Goal: Task Accomplishment & Management: Manage account settings

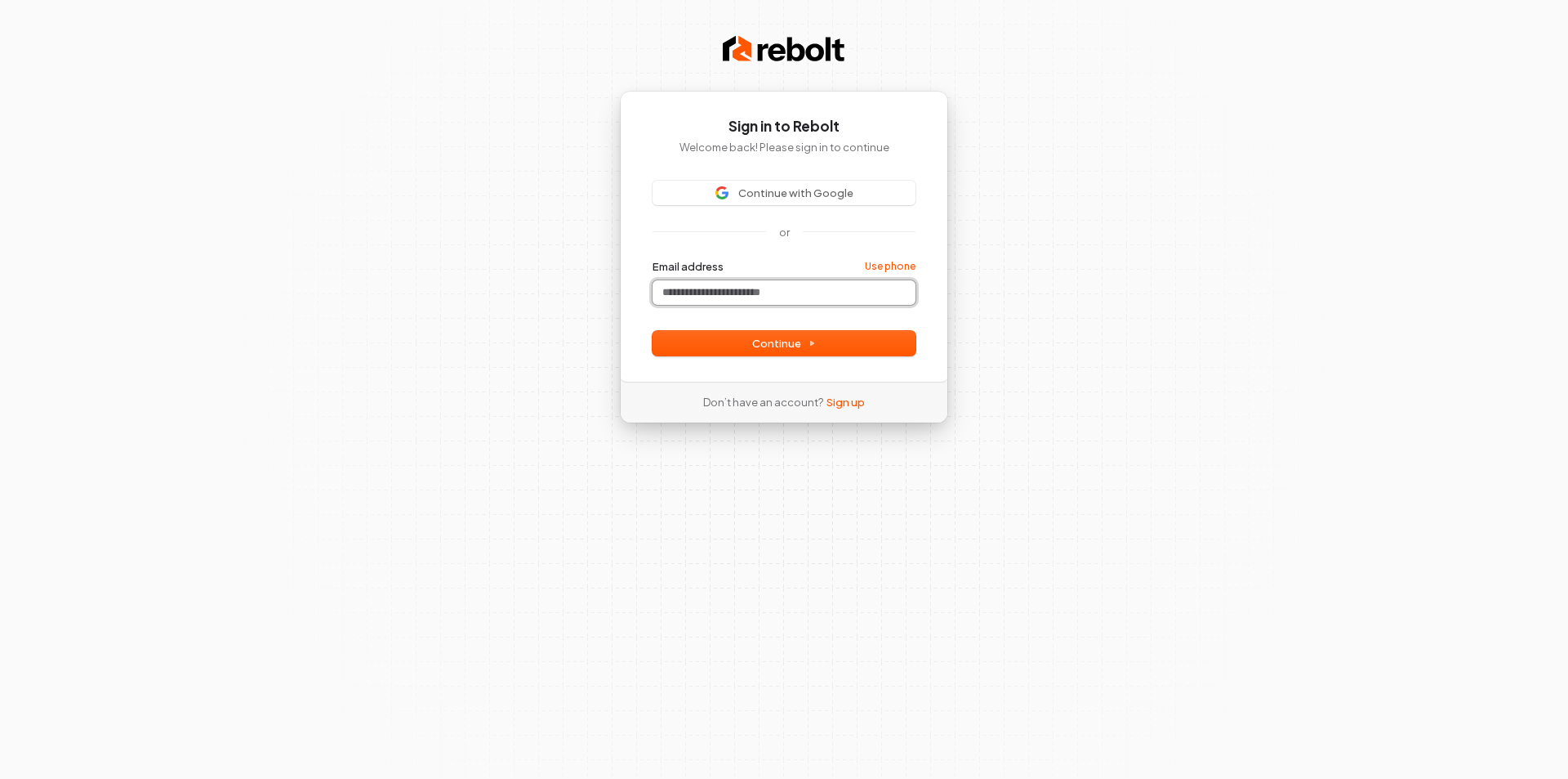
click at [709, 295] on input "Email address" at bounding box center [784, 292] width 263 height 24
click at [741, 341] on button "Continue" at bounding box center [784, 343] width 263 height 24
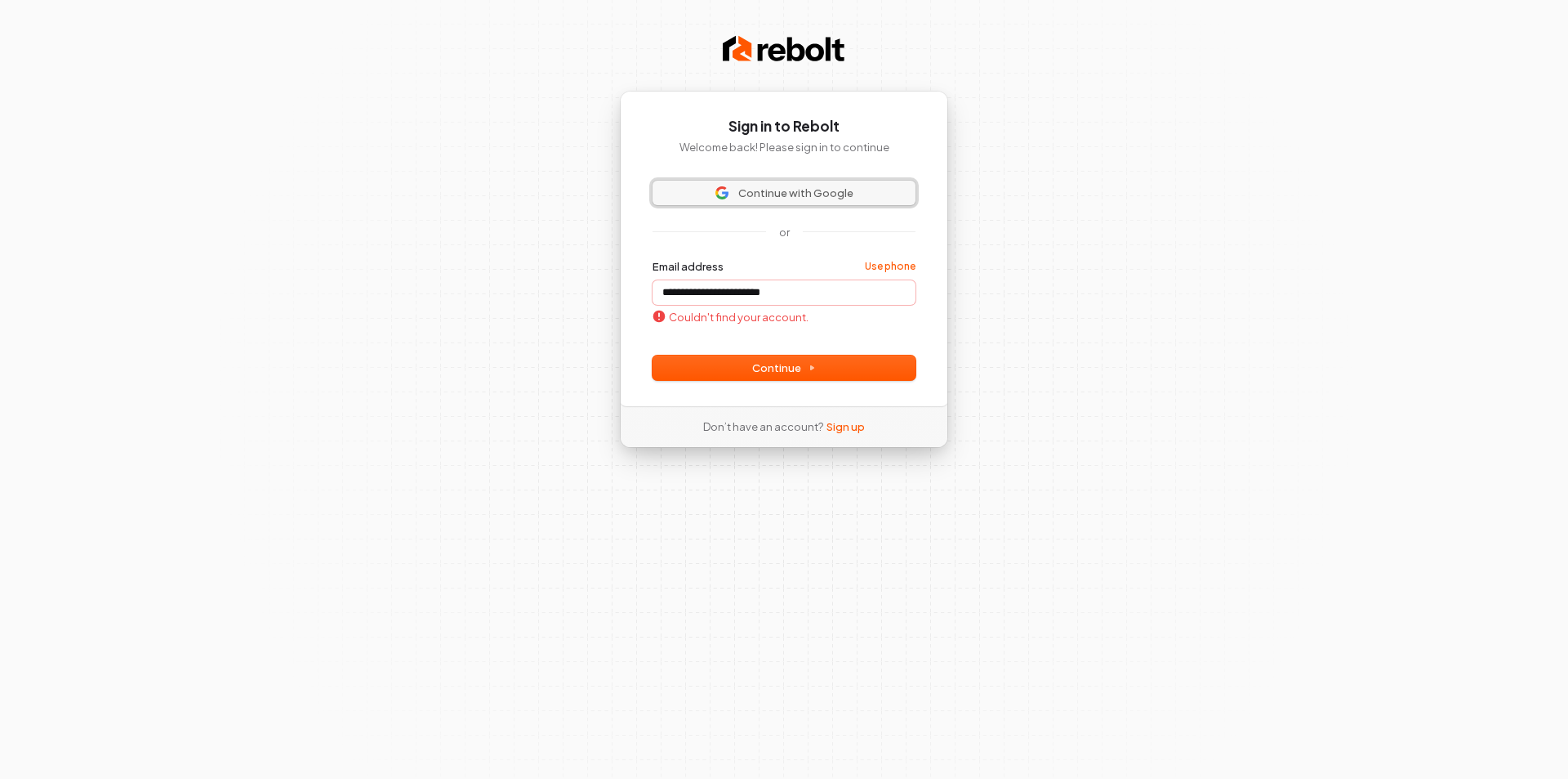
click at [761, 197] on span "Continue with Google" at bounding box center [795, 192] width 115 height 15
type input "**********"
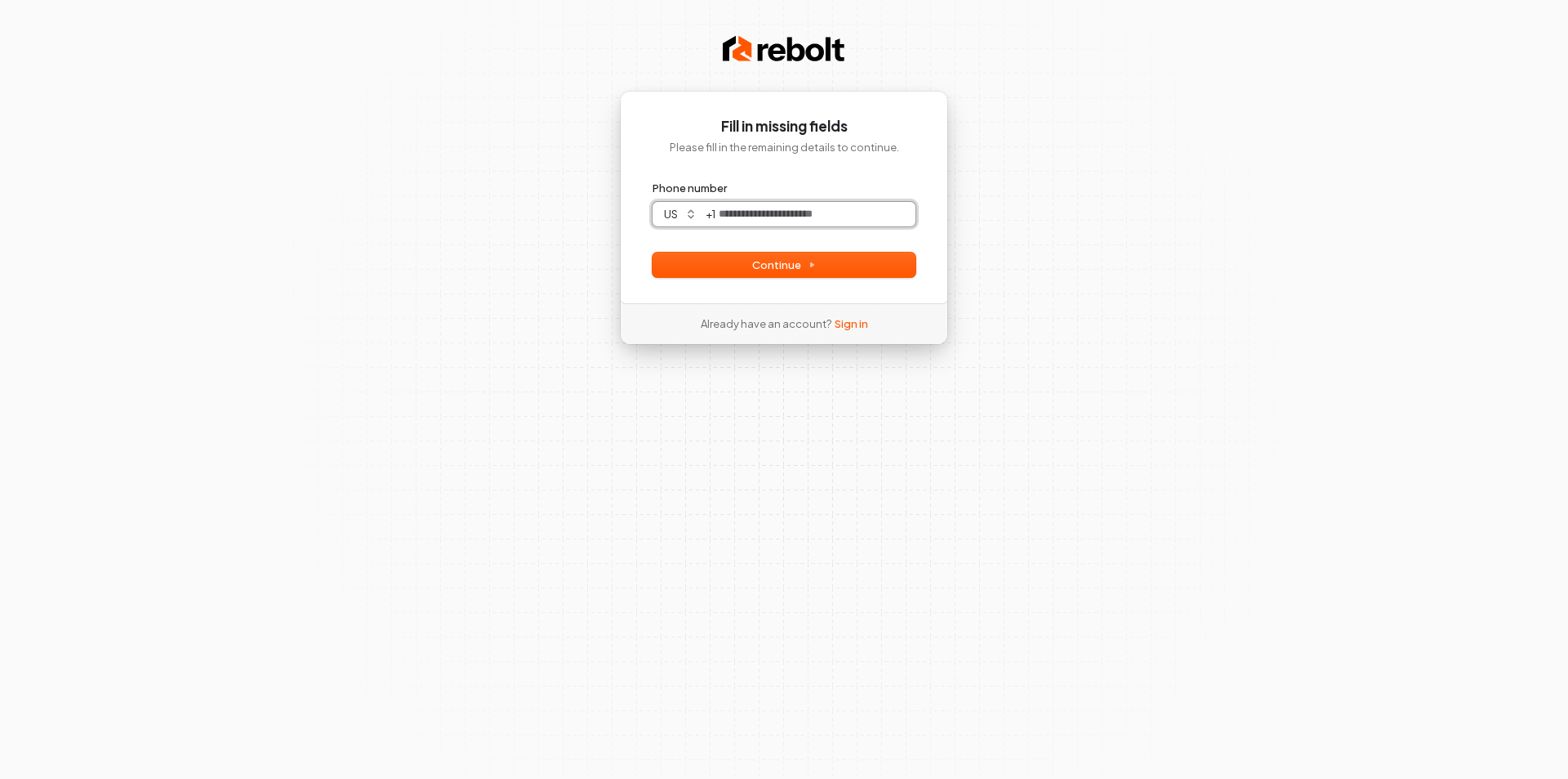
click at [730, 216] on input "Phone number" at bounding box center [815, 214] width 200 height 24
click at [764, 262] on span "Continue" at bounding box center [784, 264] width 64 height 15
type input "**********"
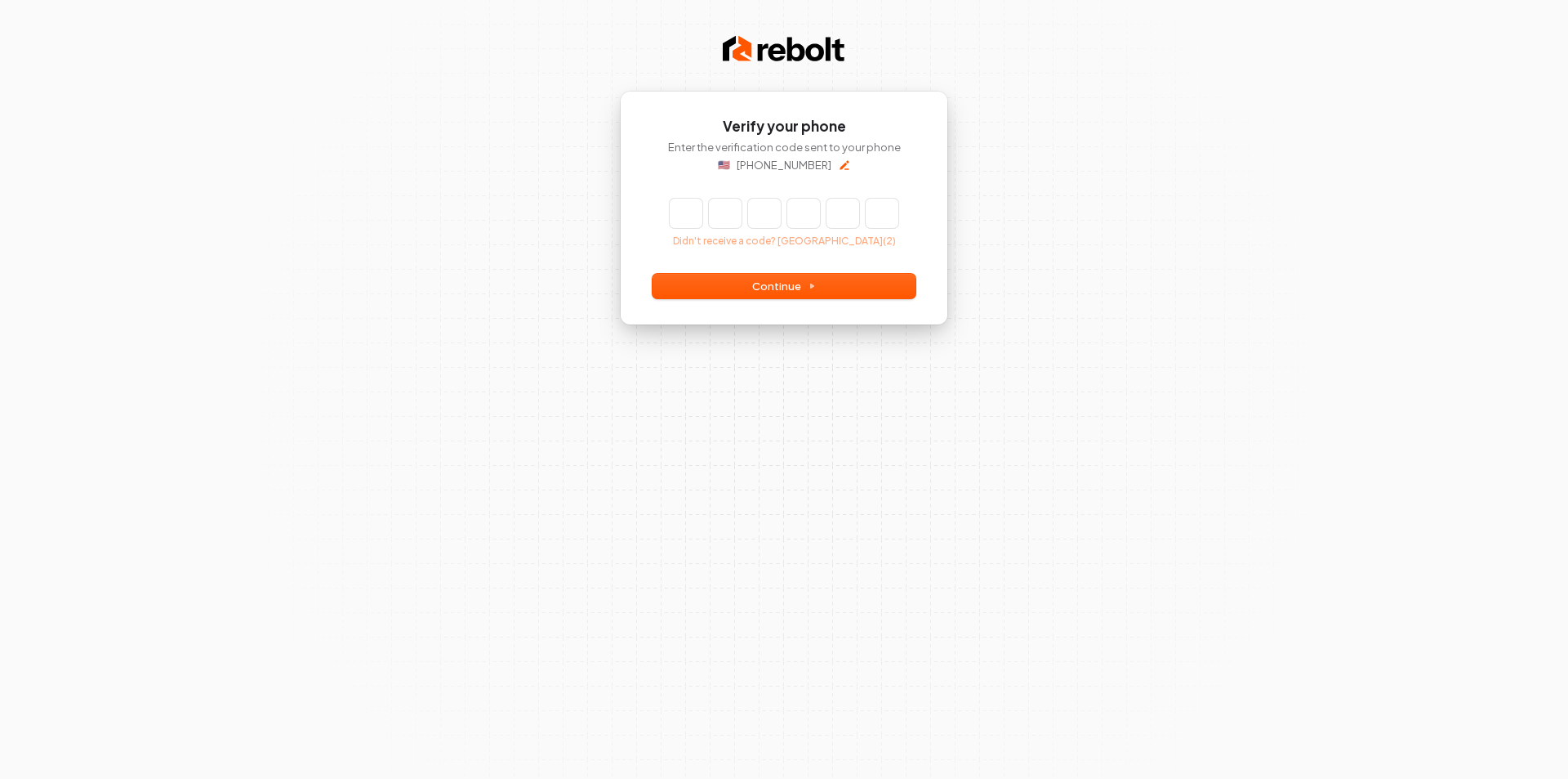
click at [693, 217] on input "Enter verification code" at bounding box center [784, 213] width 229 height 29
type input "******"
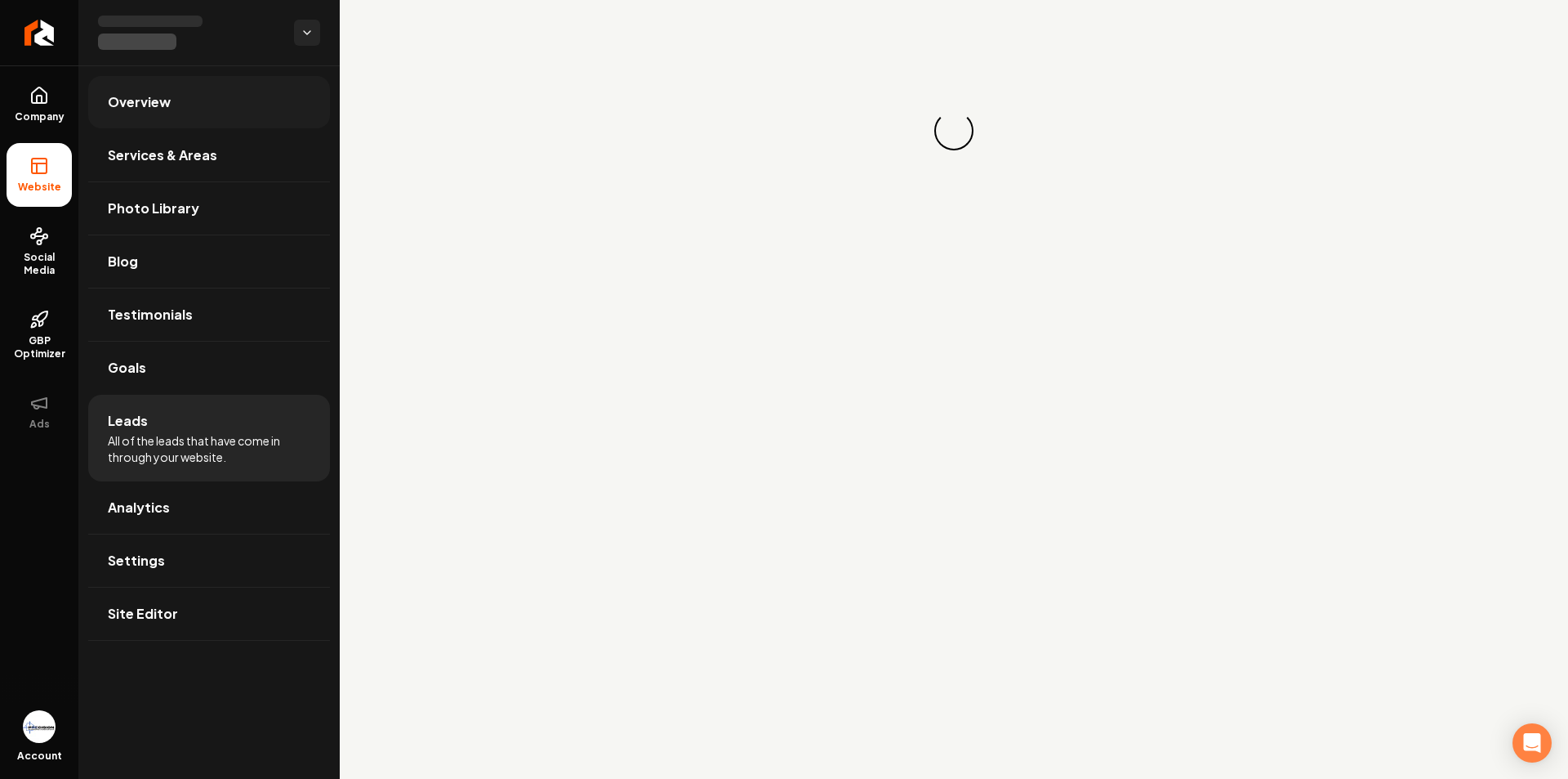
click at [187, 107] on link "Overview" at bounding box center [209, 102] width 242 height 52
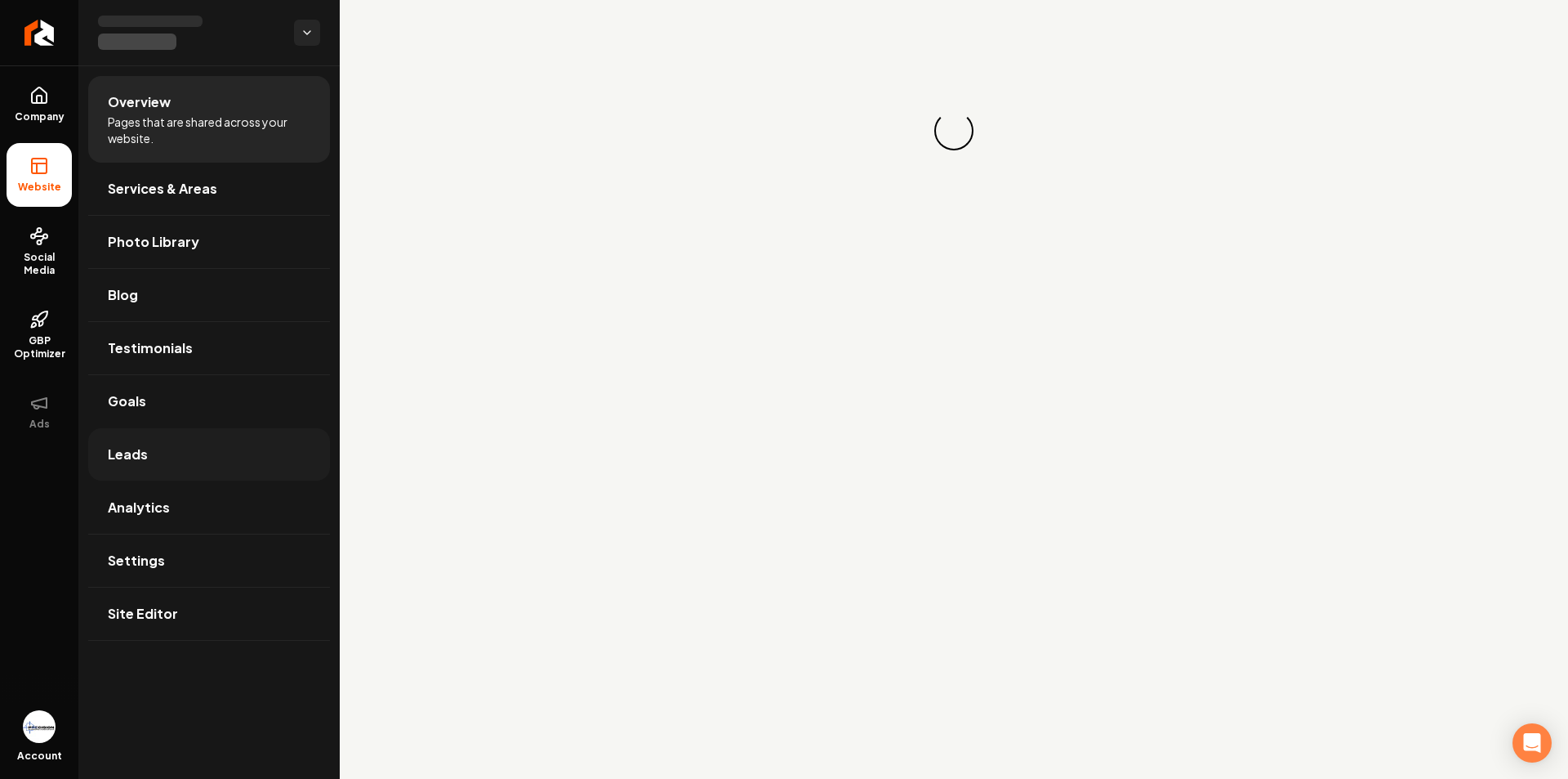
click at [159, 445] on link "Leads" at bounding box center [209, 454] width 242 height 52
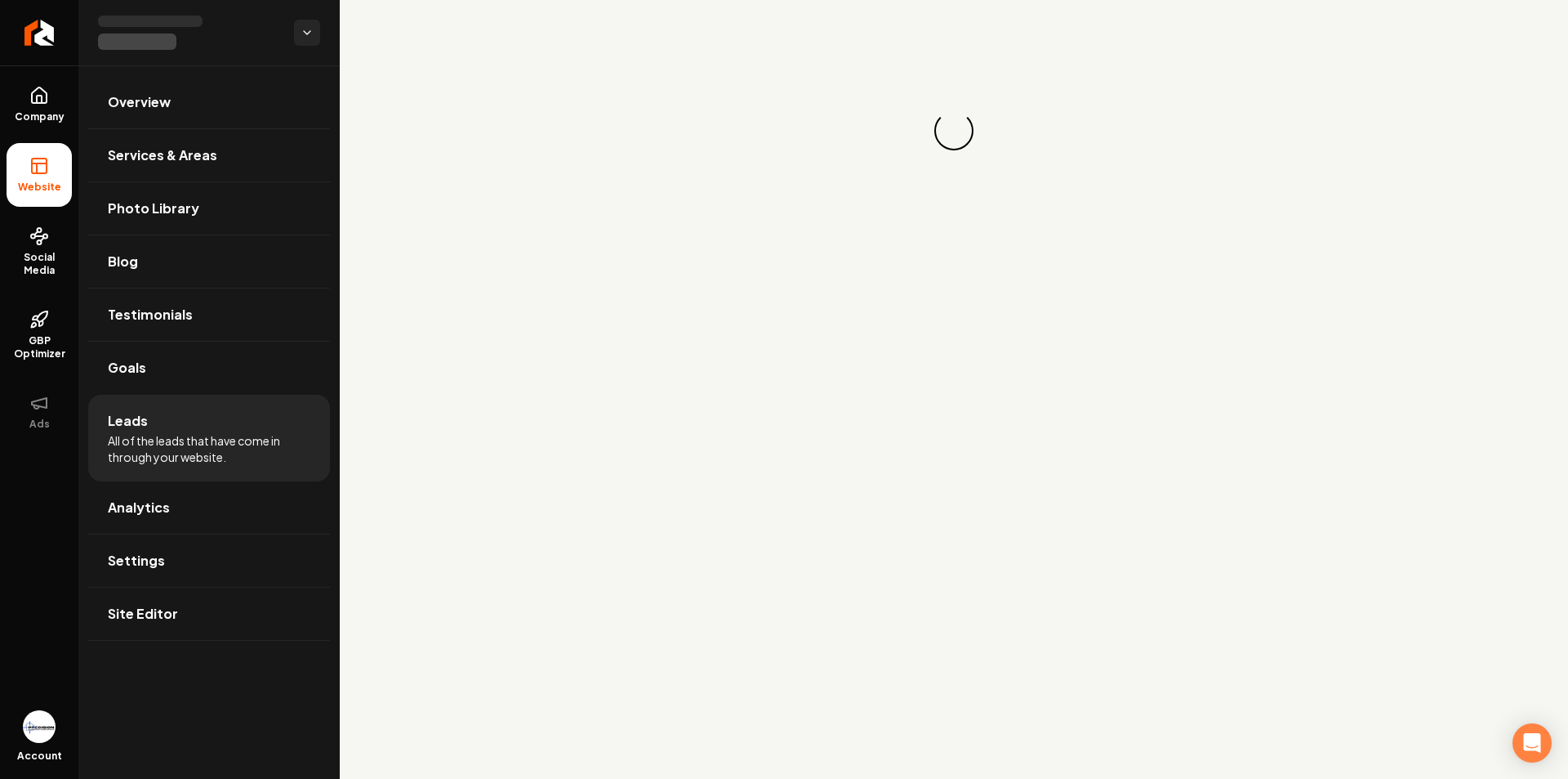
click at [172, 437] on span "All of the leads that have come in through your website." at bounding box center [209, 449] width 203 height 33
click at [36, 36] on icon "Return to dashboard" at bounding box center [39, 33] width 26 height 26
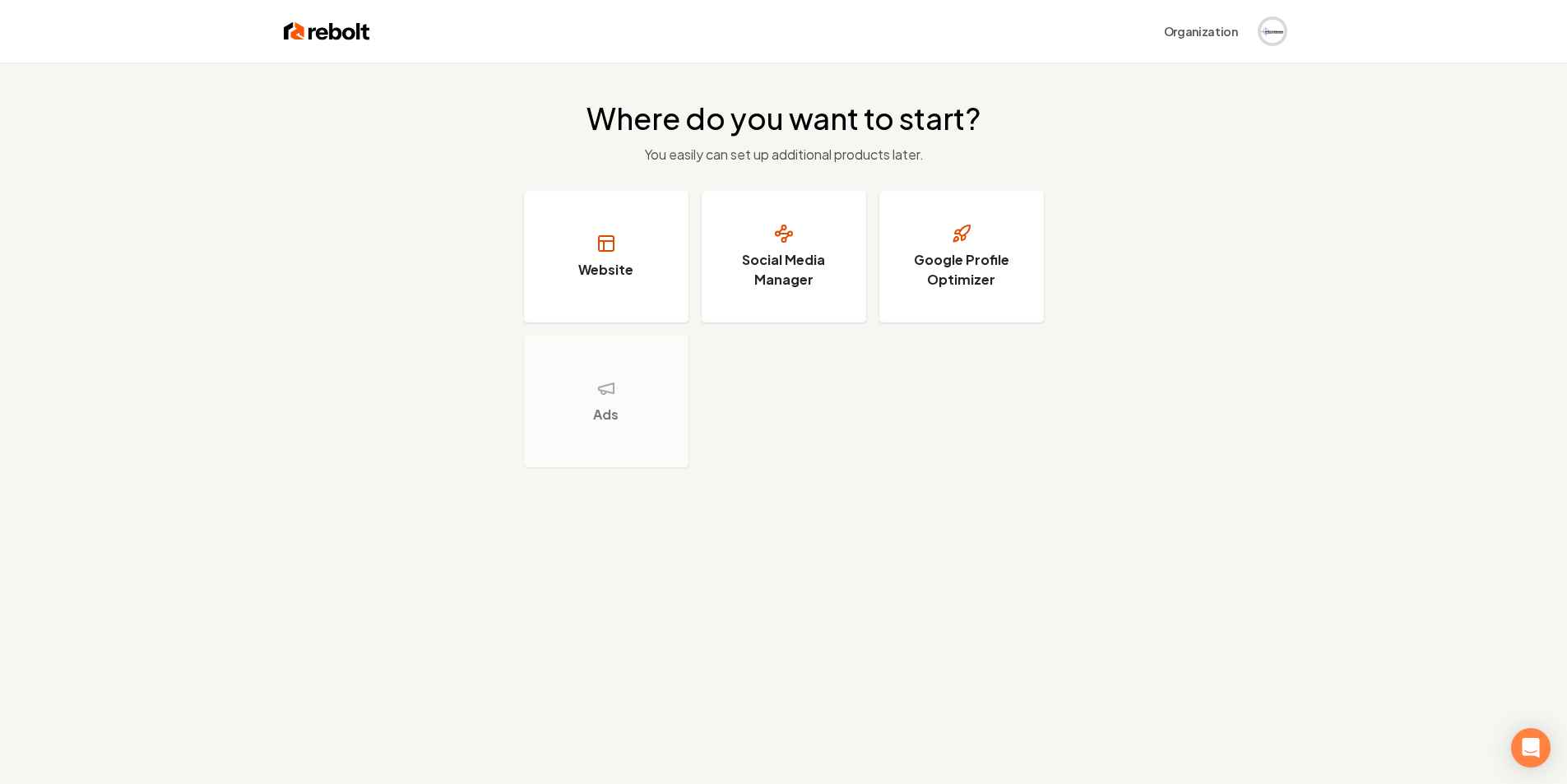
click at [1269, 26] on img "Open user button" at bounding box center [1272, 31] width 23 height 23
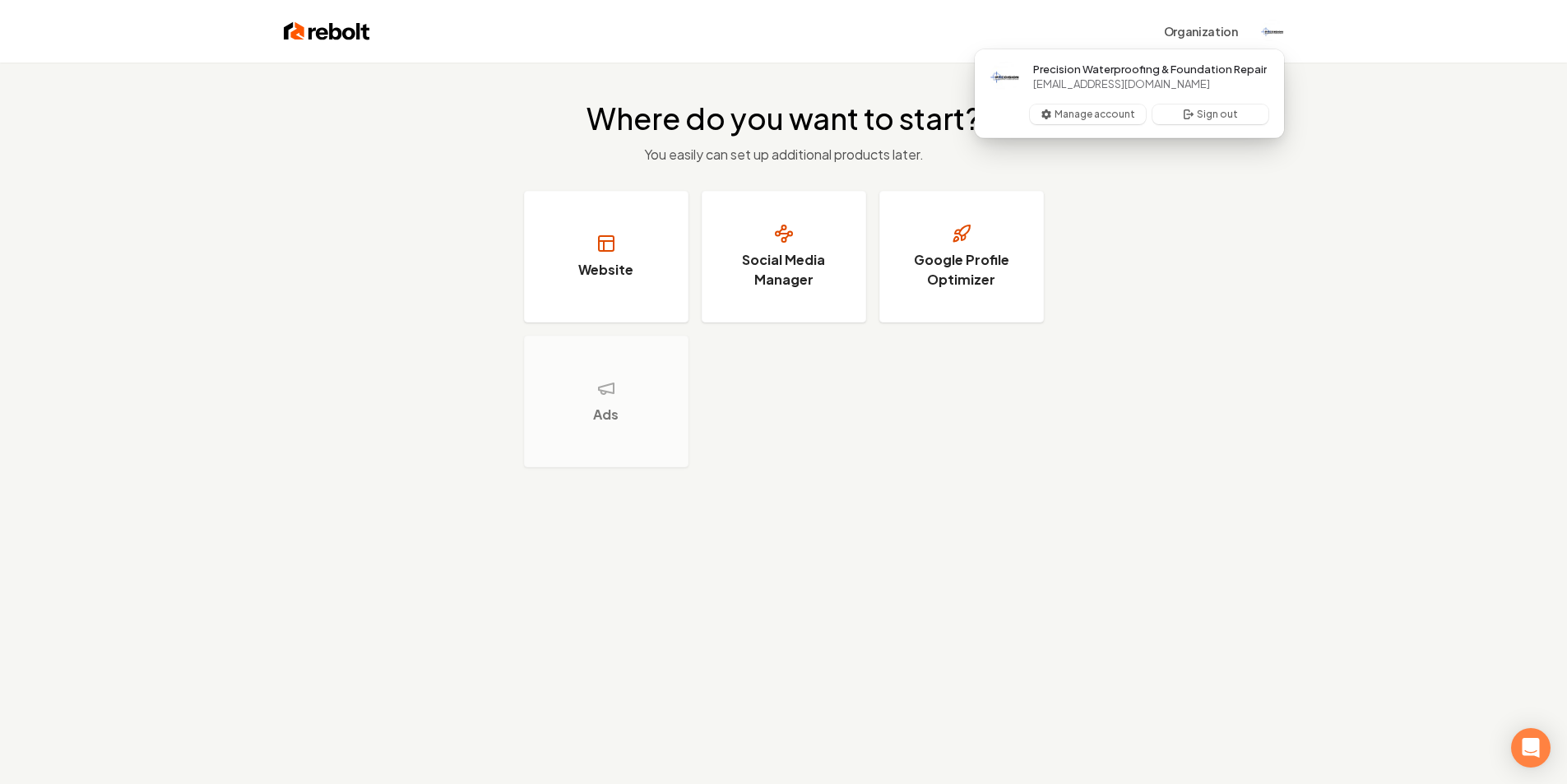
click at [1180, 72] on span "Precision Waterproofing & Foundation Repair" at bounding box center [1150, 69] width 234 height 15
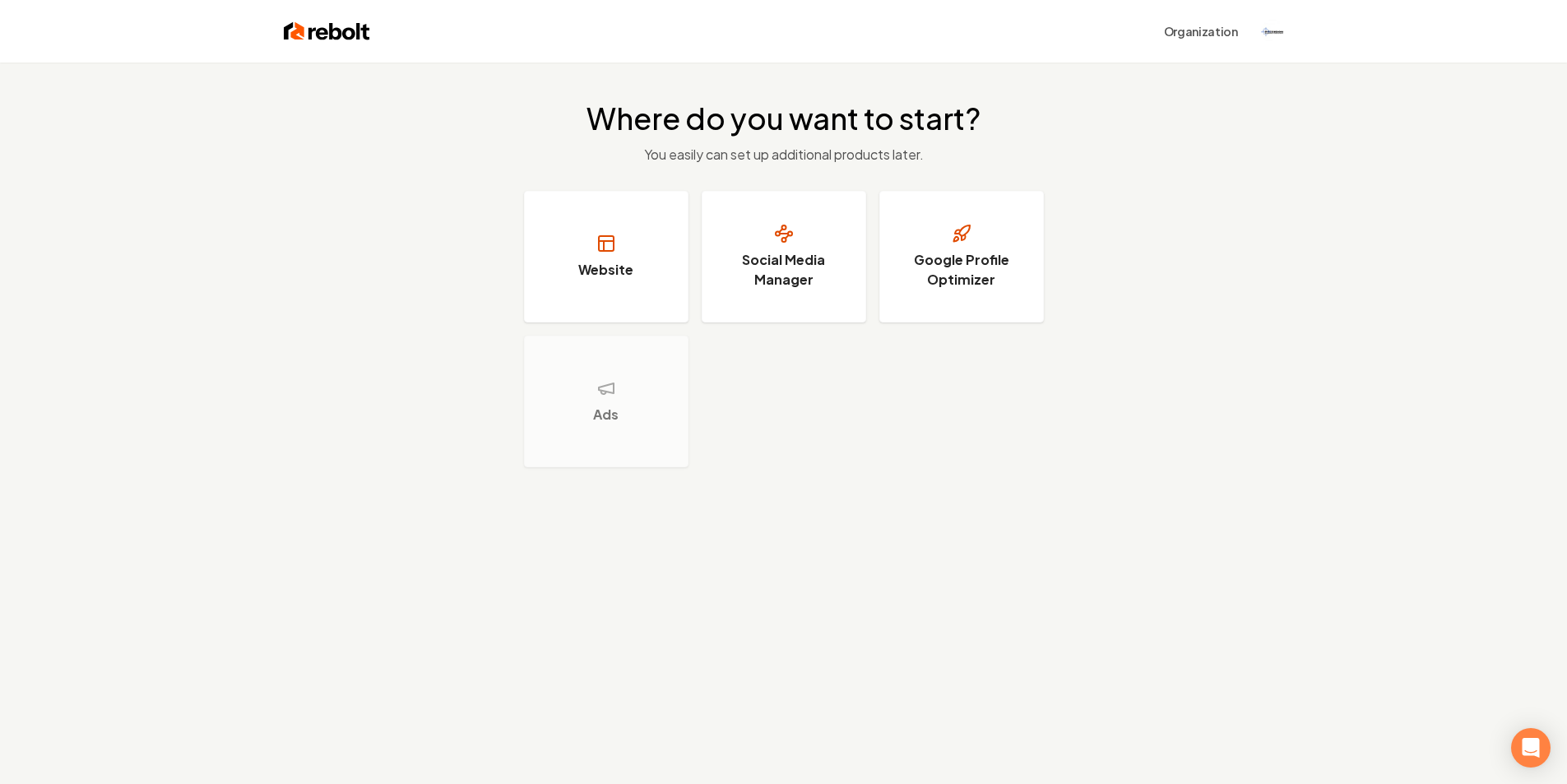
click at [697, 318] on div "Website Social Media Manager Google Profile Optimizer Ads" at bounding box center [784, 329] width 520 height 276
click at [599, 278] on h3 "Website" at bounding box center [606, 269] width 55 height 20
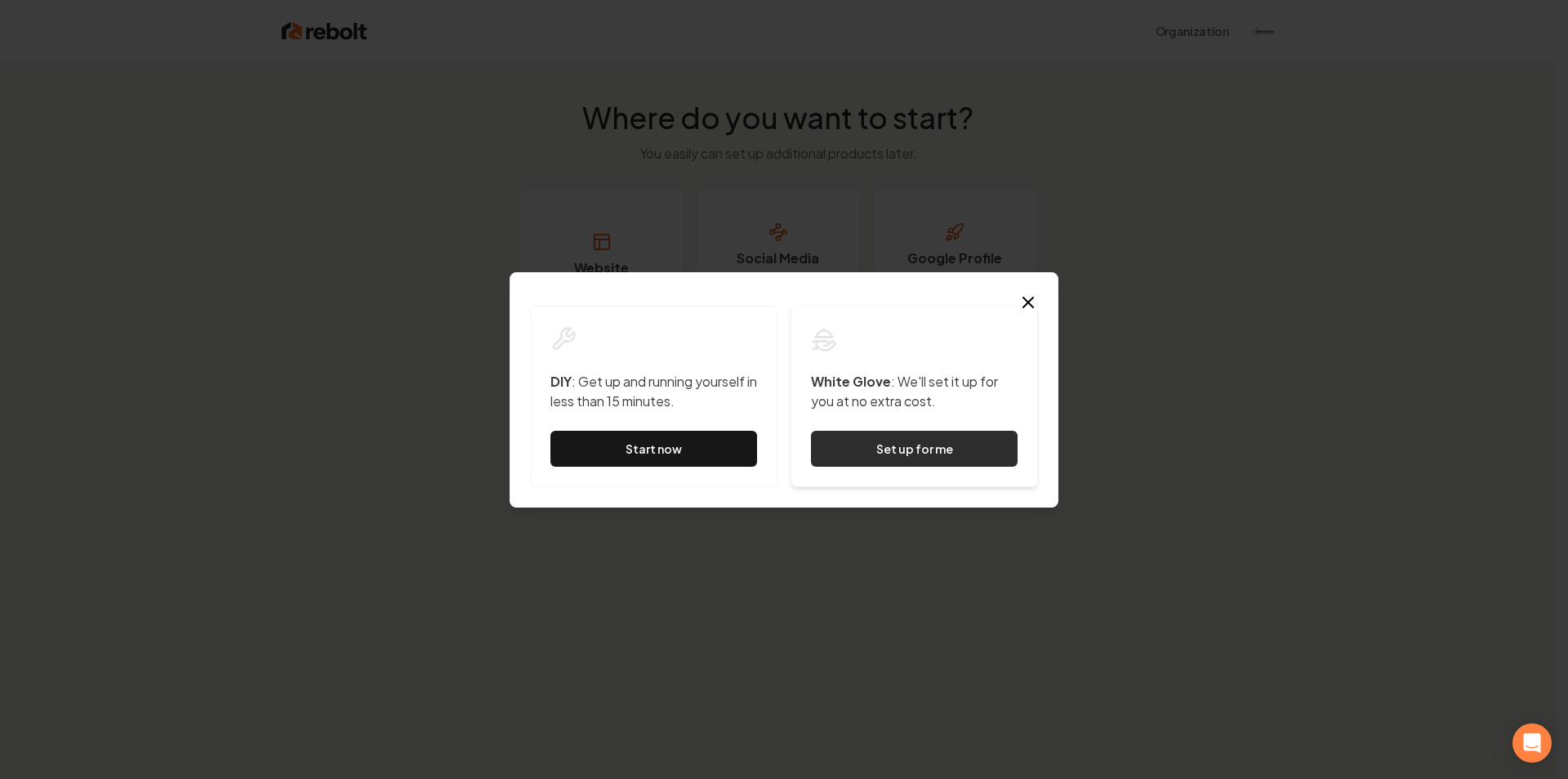
click at [865, 443] on button "Set up for me" at bounding box center [914, 448] width 207 height 36
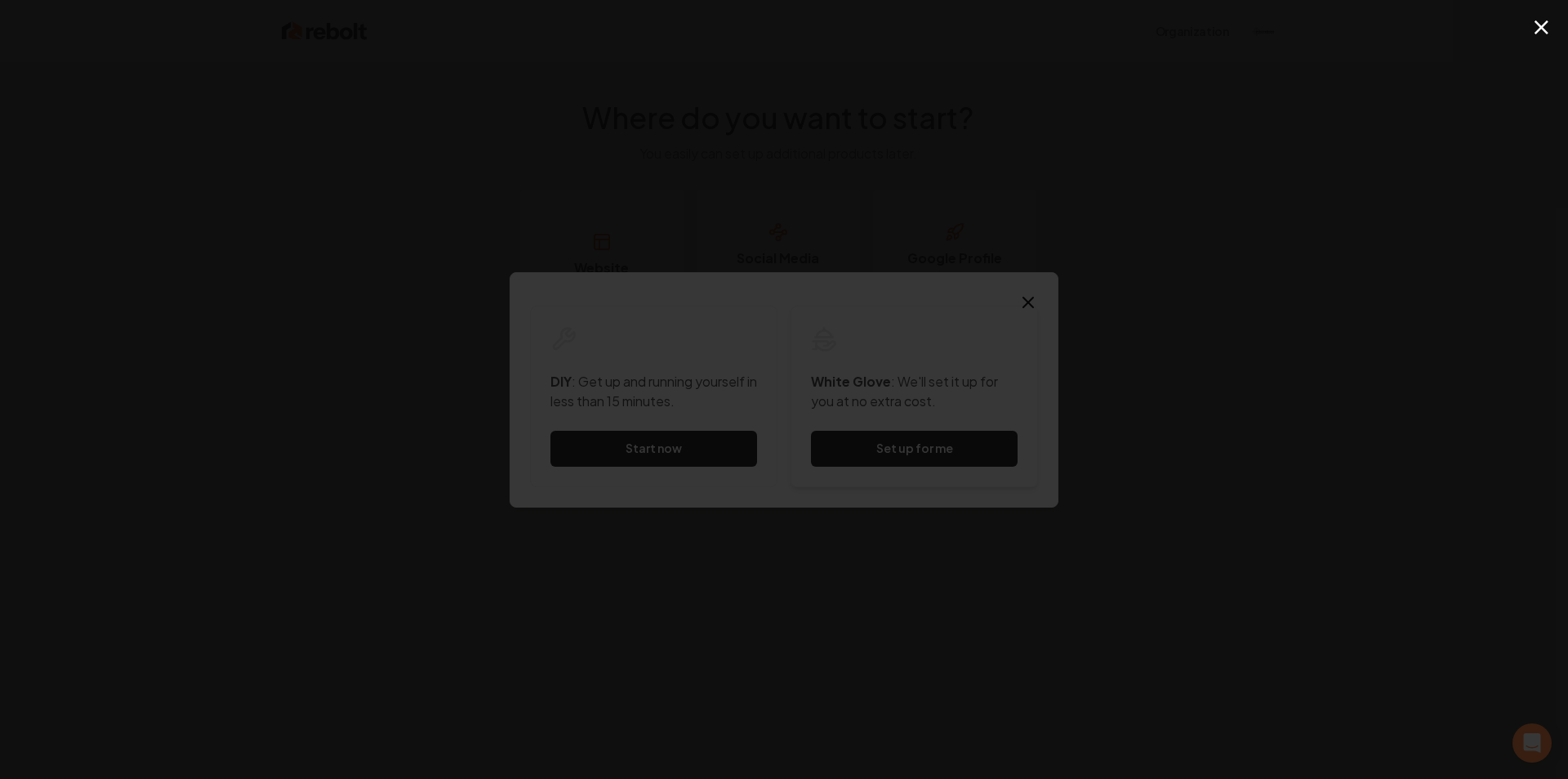
click at [946, 370] on div "White Glove : We'll set it up for you at no extra cost. Set up for me" at bounding box center [915, 396] width 248 height 181
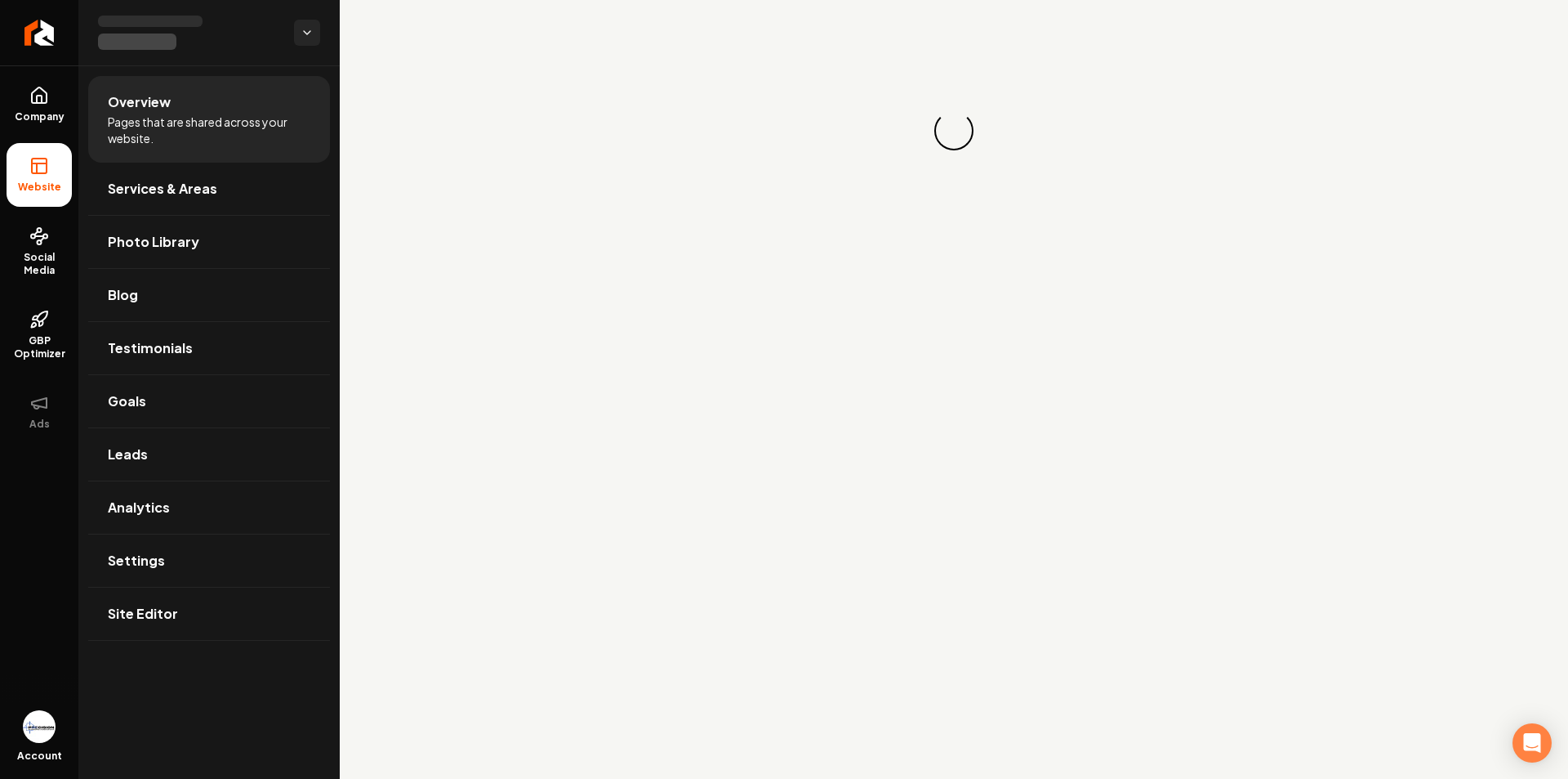
click at [58, 166] on li "Website" at bounding box center [39, 175] width 65 height 64
click at [28, 94] on link "Company" at bounding box center [39, 105] width 65 height 64
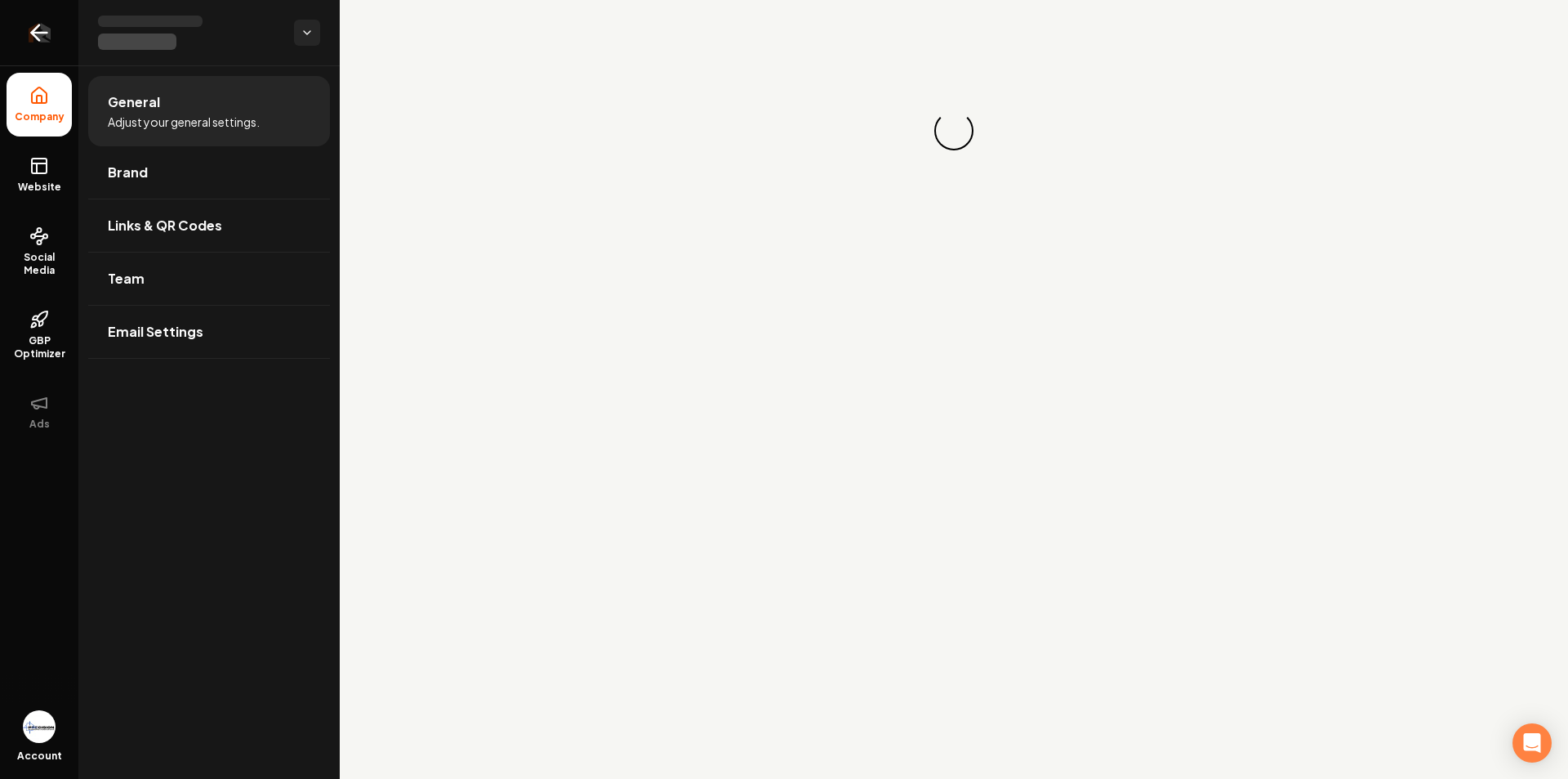
click at [30, 29] on icon "Return to dashboard" at bounding box center [39, 33] width 26 height 26
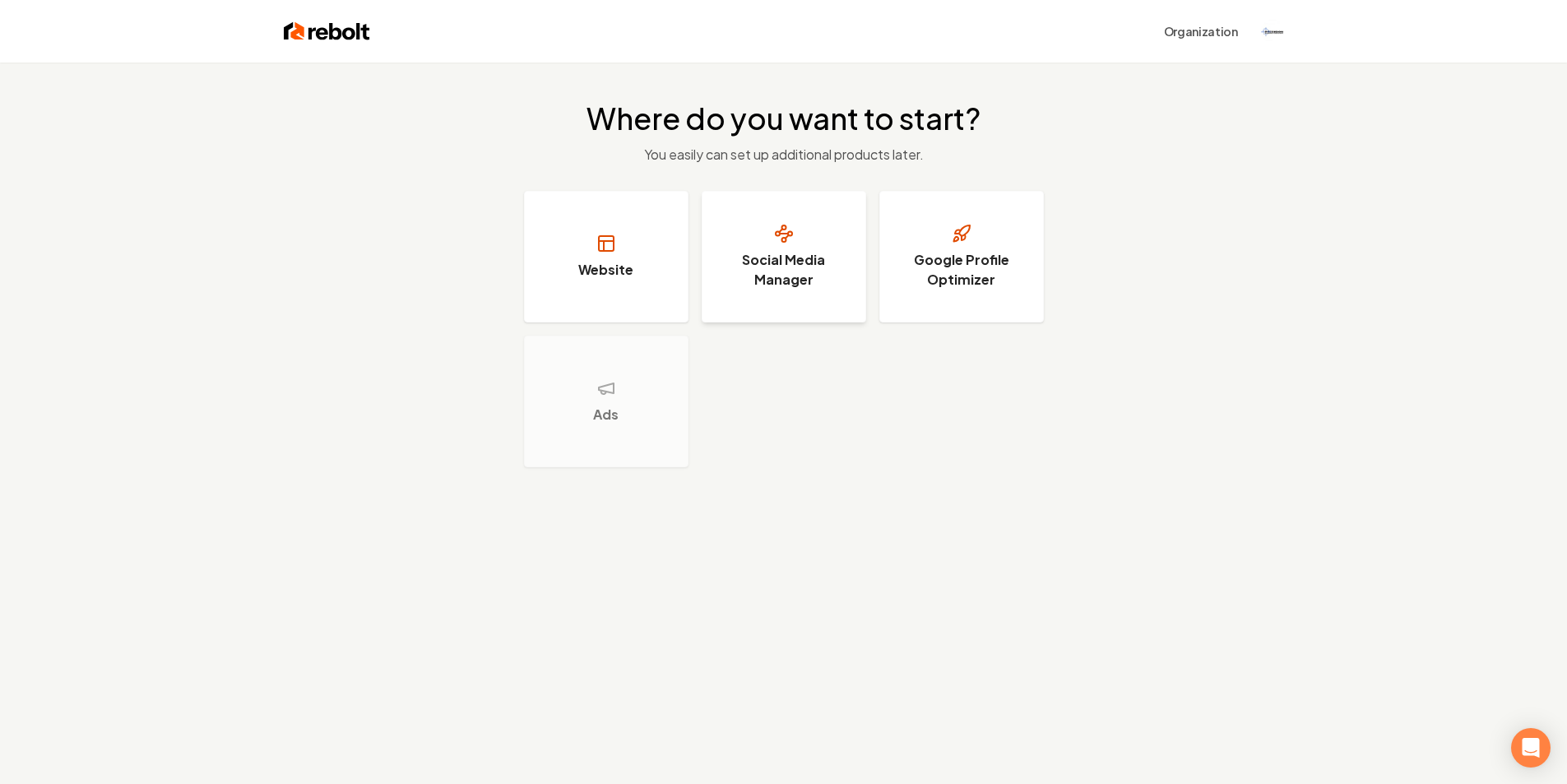
click at [818, 249] on button "Social Media Manager" at bounding box center [784, 256] width 165 height 132
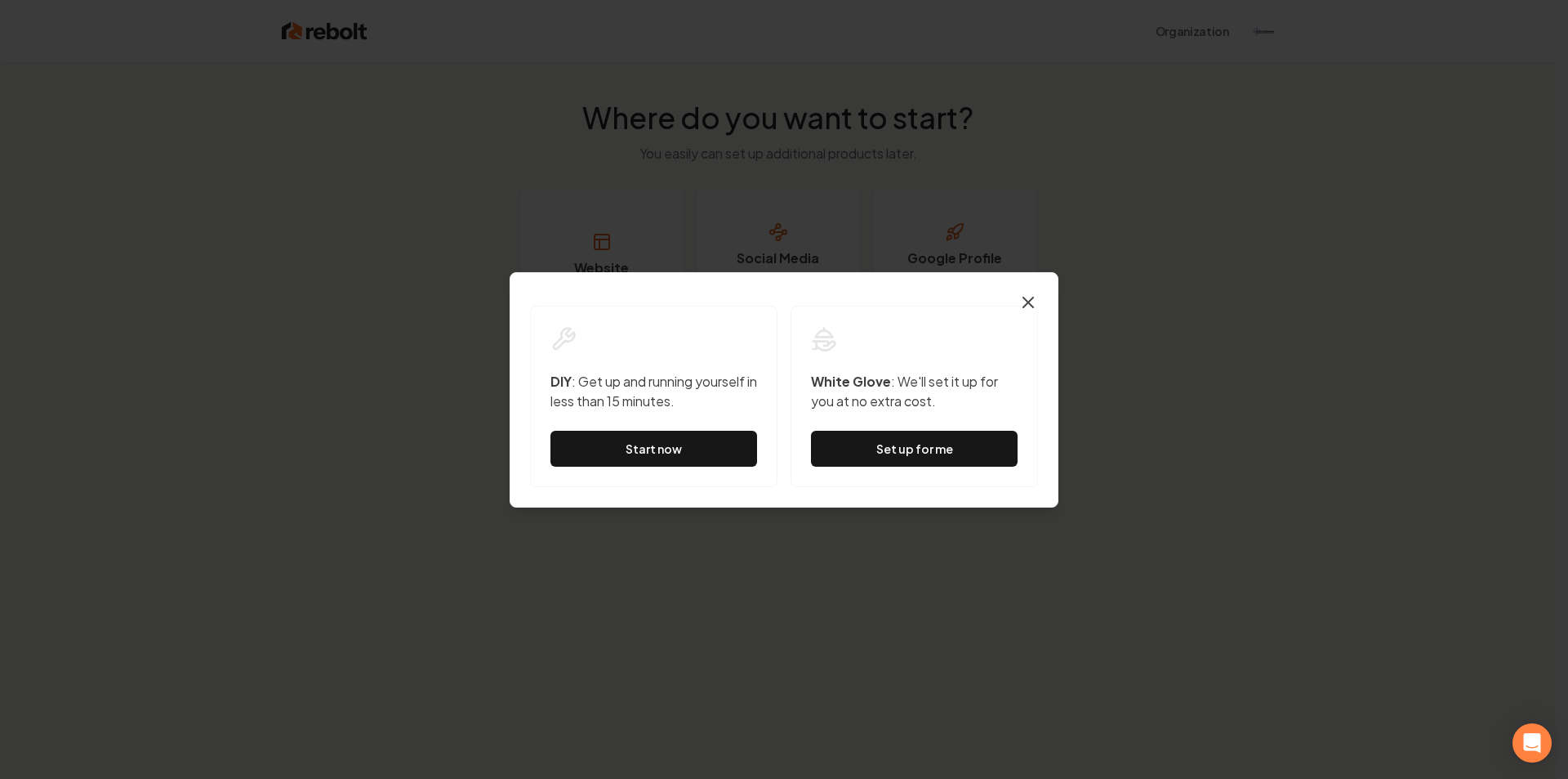
click at [1031, 306] on icon "button" at bounding box center [1028, 302] width 20 height 20
